Goal: Task Accomplishment & Management: Use online tool/utility

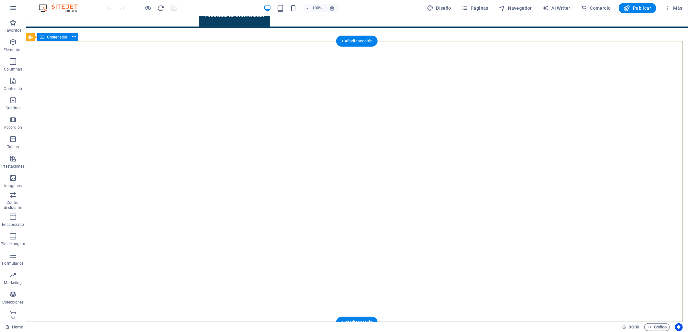
scroll to position [108, 0]
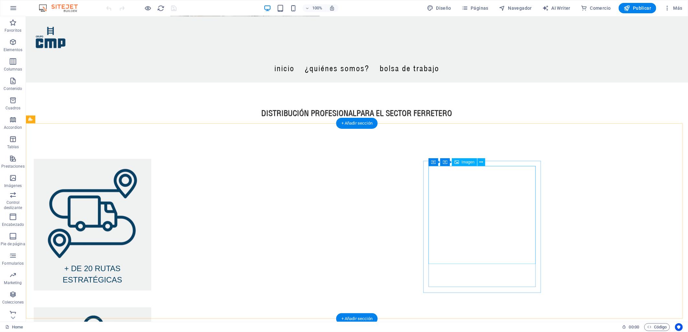
scroll to position [60, 0]
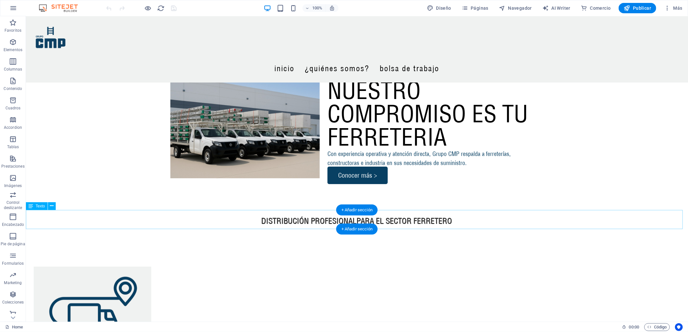
click at [333, 218] on div "DISTR IBUCIÓN PROFESIONAL PARA EL SECTOR FERRETERO" at bounding box center [357, 219] width 662 height 19
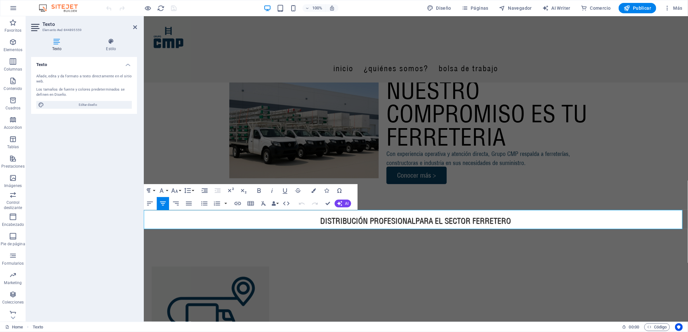
click at [334, 219] on span "DISTR" at bounding box center [330, 221] width 20 height 10
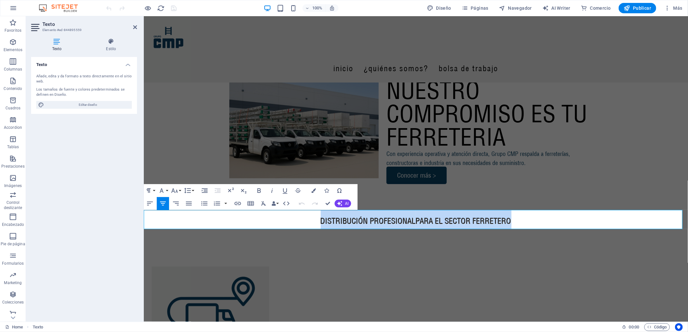
click at [334, 219] on span "DISTR" at bounding box center [330, 221] width 20 height 10
copy span "DISTR IBUCIÓN PROFESIONAL PARA EL SECTOR FERRETERO"
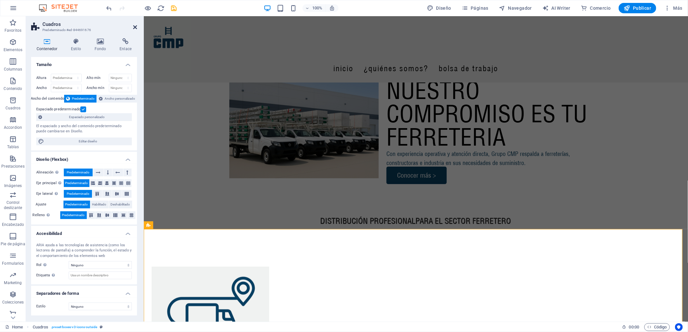
click at [133, 25] on icon at bounding box center [135, 27] width 4 height 5
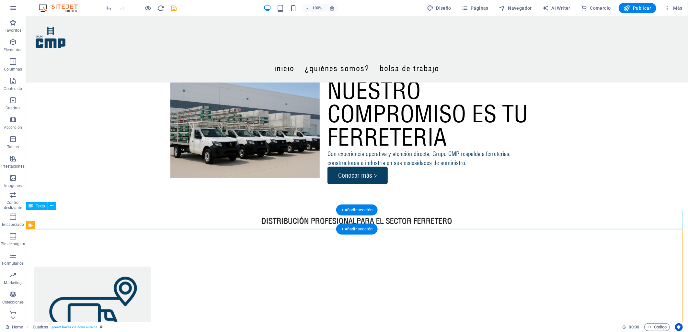
click at [322, 221] on div "DISTR IBUCIÓN PROFESIONAL PARA EL SECTOR FERRETERO" at bounding box center [357, 219] width 662 height 19
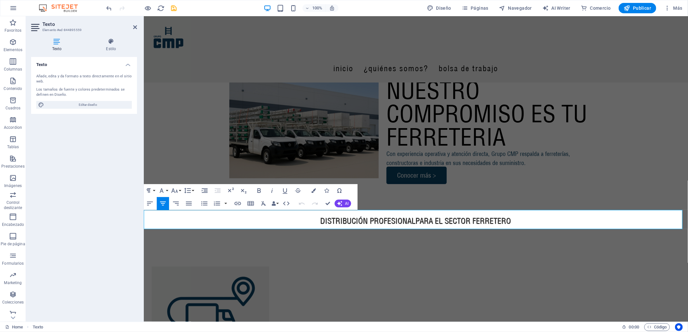
click at [322, 221] on span "DISTR" at bounding box center [330, 221] width 20 height 10
drag, startPoint x: 341, startPoint y: 225, endPoint x: 271, endPoint y: 246, distance: 73.4
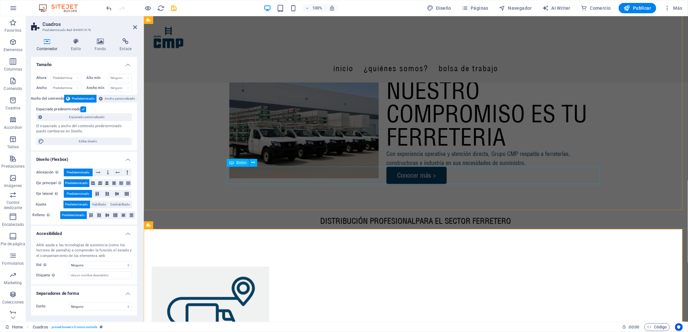
click at [268, 180] on div "Conocer más >" at bounding box center [415, 174] width 373 height 17
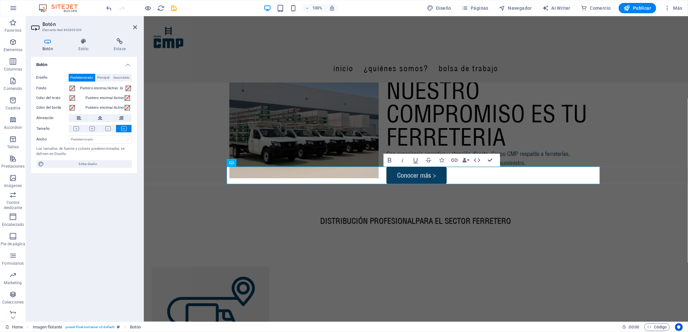
click at [131, 26] on h2 "Botón" at bounding box center [89, 24] width 95 height 6
click at [134, 26] on icon at bounding box center [135, 27] width 4 height 5
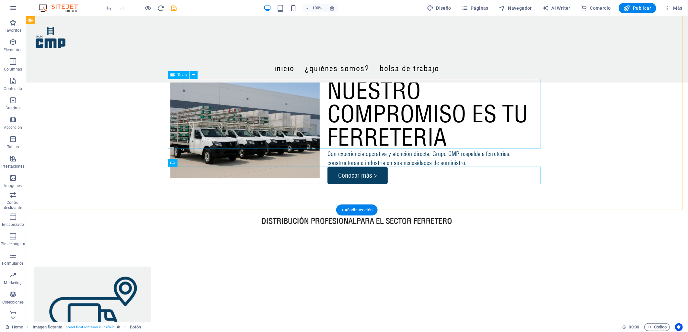
click at [411, 99] on div "NUESTRO COMPROMISO ES TU FERRETERIA" at bounding box center [356, 114] width 373 height 70
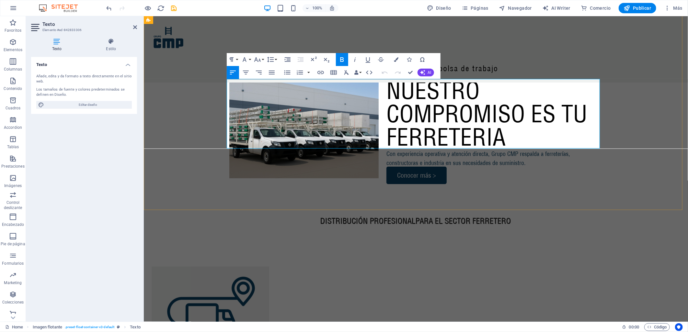
click at [411, 99] on strong "NUESTRO COMPROMISO ES TU FERRETERIA" at bounding box center [486, 113] width 201 height 75
click at [484, 123] on strong "NUESTRO COMPROMISO ES TU FERRETERIA" at bounding box center [486, 113] width 201 height 75
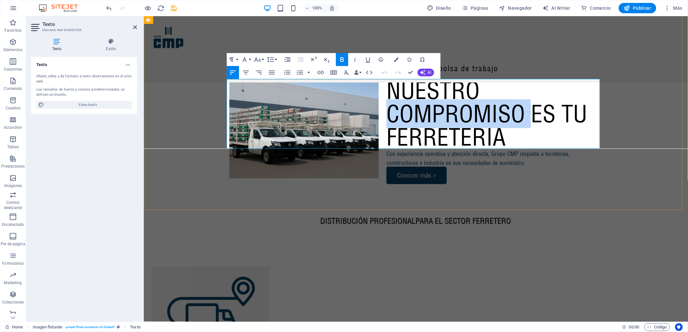
click at [484, 123] on strong "NUESTRO COMPROMISO ES TU FERRETERIA" at bounding box center [486, 113] width 201 height 75
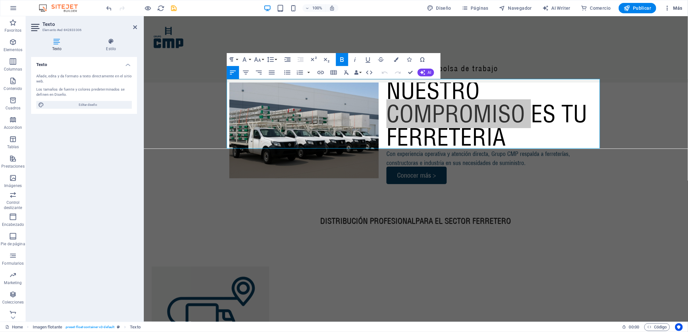
click at [671, 10] on span "Más" at bounding box center [673, 8] width 18 height 6
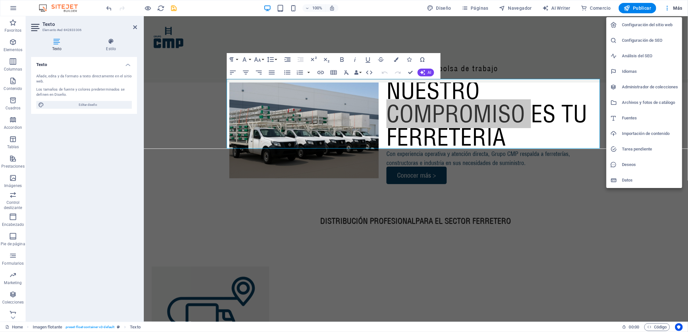
click at [653, 114] on li "Fuentes" at bounding box center [644, 118] width 76 height 16
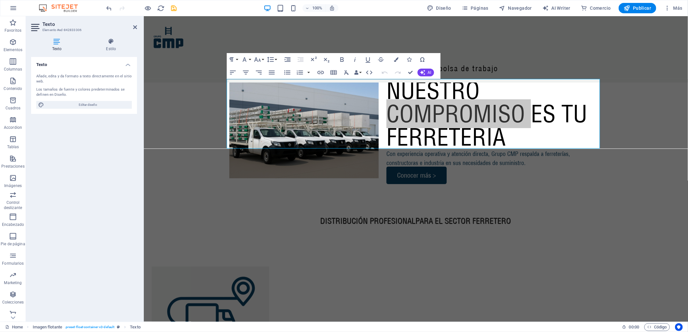
select select "popularity"
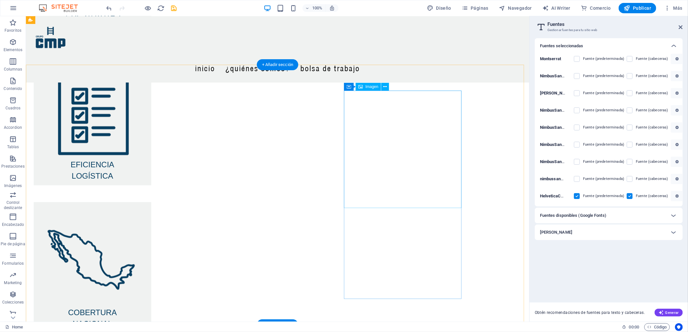
scroll to position [419, 0]
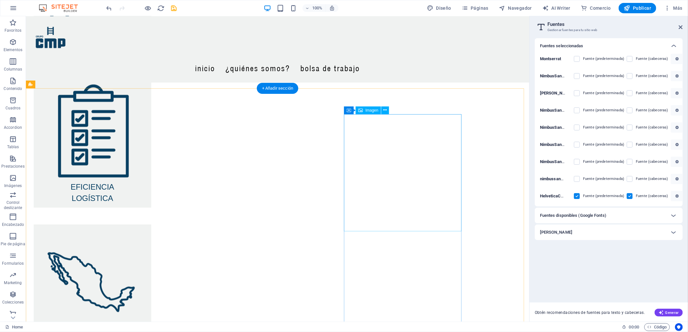
scroll to position [396, 0]
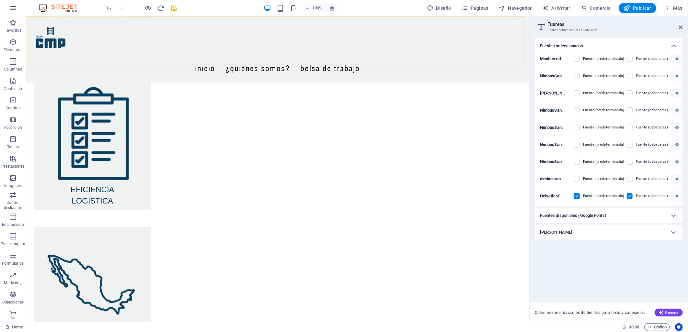
click at [163, 28] on div "Inicio ¿Quiénes somos? Bolsa de trabajo" at bounding box center [277, 49] width 503 height 66
select select "header"
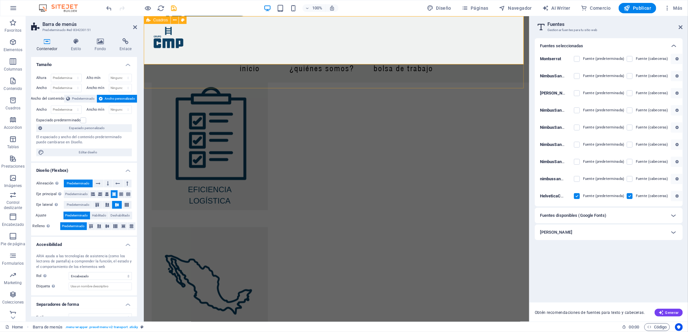
click at [317, 79] on div "+ DE 20 RUTAS ESTRATÉGICAS EFICIENCIA LOGÍSTICA COBERTURA NACIONAL" at bounding box center [335, 138] width 385 height 492
